Goal: Find specific page/section: Find specific page/section

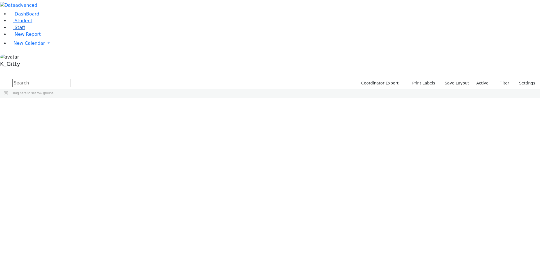
click at [23, 30] on link "Staff" at bounding box center [17, 27] width 16 height 5
click at [51, 49] on link "New Calendar" at bounding box center [274, 43] width 531 height 11
click at [31, 57] on span "Calendar" at bounding box center [22, 54] width 20 height 5
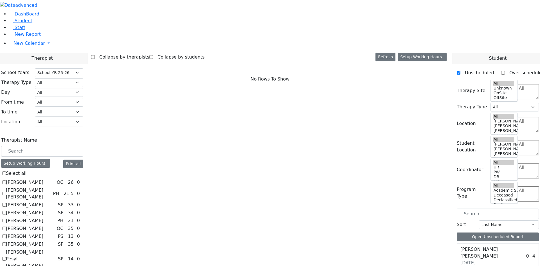
select select "212"
click at [17, 30] on span "Staff" at bounding box center [20, 27] width 10 height 5
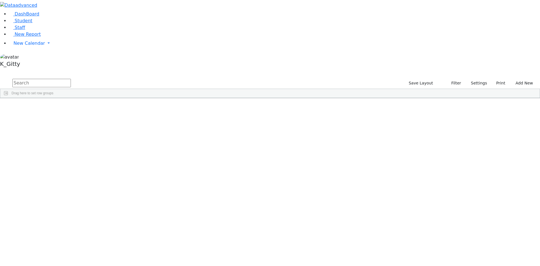
click at [24, 23] on span "Student" at bounding box center [24, 20] width 18 height 5
